Goal: Task Accomplishment & Management: Manage account settings

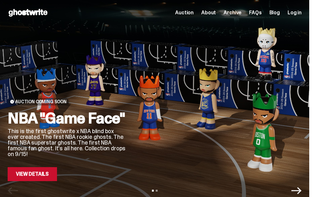
click at [301, 14] on span "Log in" at bounding box center [294, 12] width 14 height 5
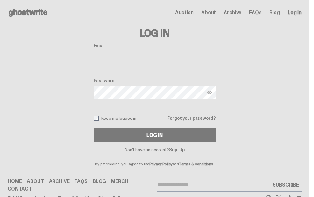
click at [114, 62] on input "Email" at bounding box center [155, 57] width 122 height 13
type input "**********"
click at [94, 129] on button "Log In" at bounding box center [155, 136] width 122 height 14
click at [215, 93] on div at bounding box center [211, 92] width 9 height 13
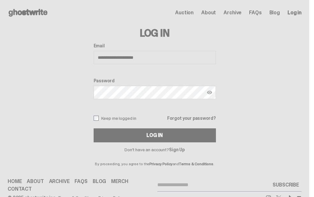
click at [212, 93] on img at bounding box center [209, 92] width 5 height 5
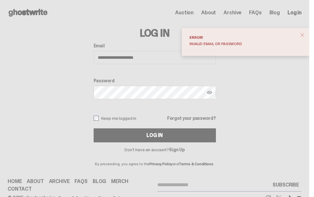
click at [164, 100] on div "Password" at bounding box center [155, 89] width 122 height 22
click at [94, 129] on button "Log In" at bounding box center [155, 136] width 122 height 14
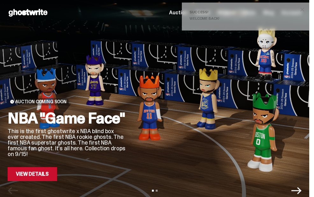
click at [305, 7] on span "close" at bounding box center [302, 9] width 6 height 6
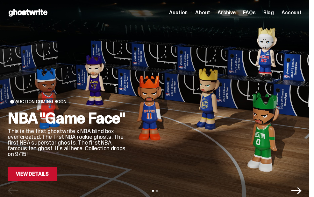
click at [299, 14] on span "Account" at bounding box center [291, 12] width 20 height 5
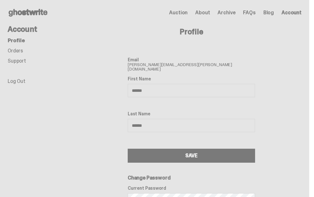
click at [15, 50] on link "Orders" at bounding box center [15, 50] width 15 height 7
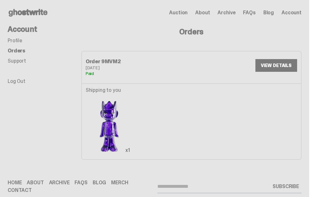
click at [276, 65] on link "VIEW DETAILS" at bounding box center [276, 65] width 42 height 13
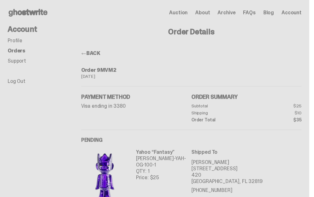
click at [20, 40] on link "Profile" at bounding box center [15, 40] width 15 height 7
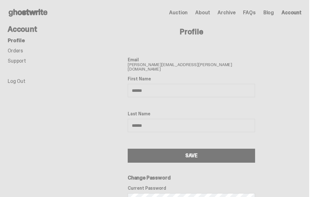
click at [297, 12] on span "Account" at bounding box center [291, 12] width 20 height 5
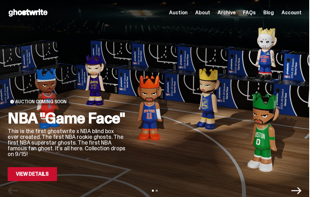
click at [299, 15] on span "Account" at bounding box center [291, 12] width 20 height 5
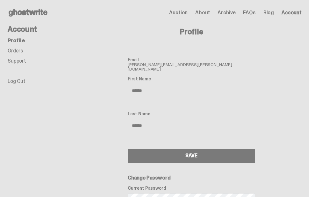
click at [25, 51] on li "Orders" at bounding box center [44, 50] width 73 height 5
click at [19, 51] on link "Orders" at bounding box center [15, 50] width 15 height 7
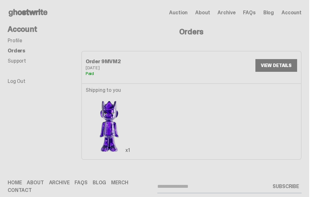
click at [283, 62] on link "VIEW DETAILS" at bounding box center [276, 65] width 42 height 13
click at [20, 79] on link "Log Out" at bounding box center [17, 81] width 18 height 7
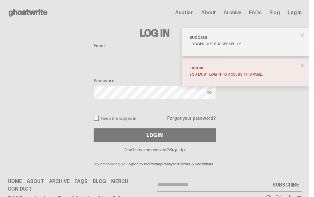
type input "**********"
click at [305, 65] on span "close" at bounding box center [302, 65] width 6 height 6
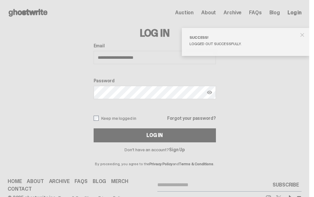
click at [305, 33] on span "close" at bounding box center [302, 35] width 6 height 6
